Goal: Task Accomplishment & Management: Manage account settings

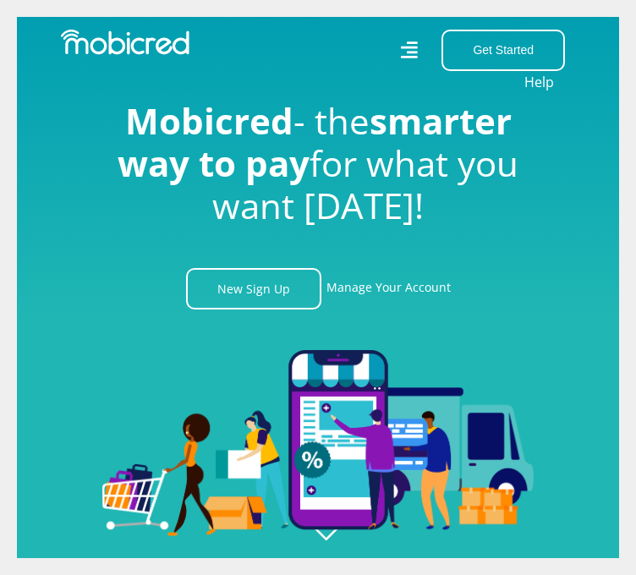
click at [369, 297] on link "Manage Your Account" at bounding box center [388, 288] width 124 height 41
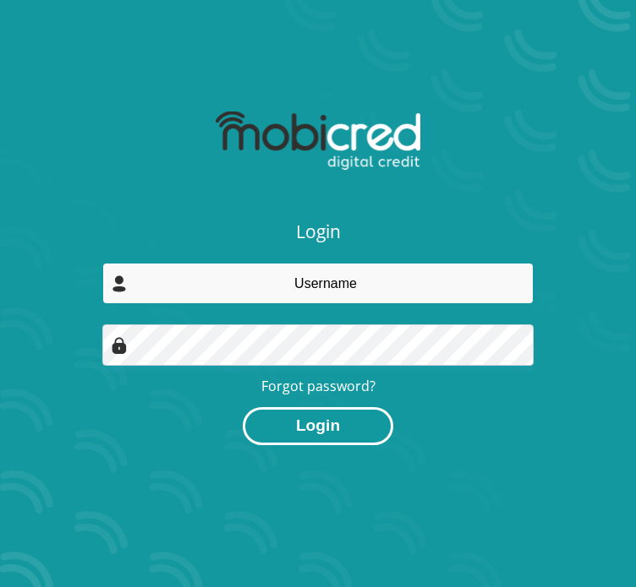
type input "[EMAIL_ADDRESS][DOMAIN_NAME]"
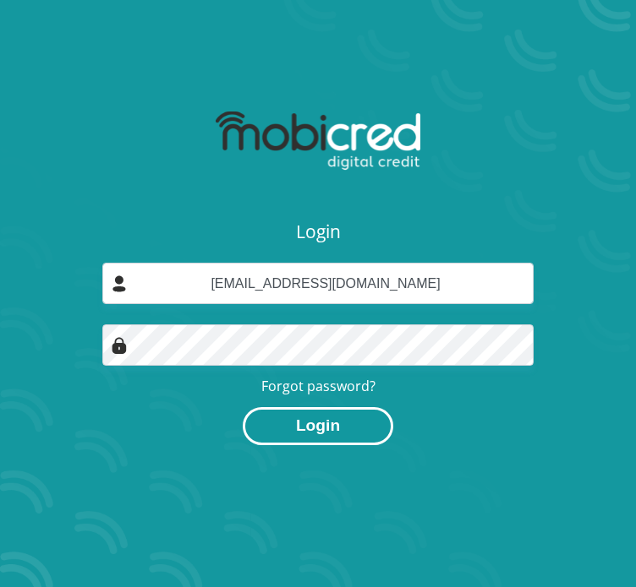
click at [317, 425] on button "Login" at bounding box center [318, 426] width 150 height 38
